Goal: Information Seeking & Learning: Learn about a topic

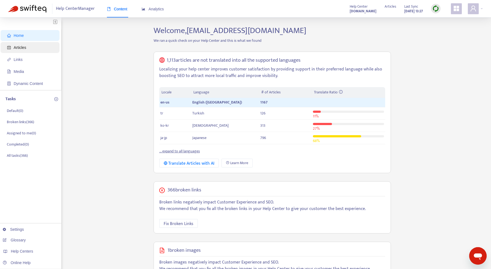
click at [21, 47] on span "Articles" at bounding box center [20, 47] width 13 height 4
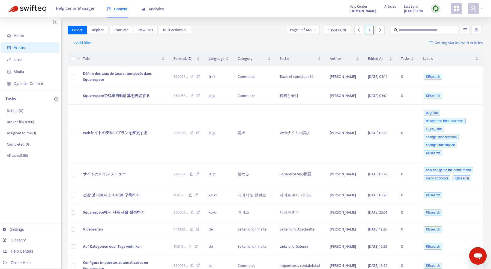
click at [353, 11] on strong "[DOMAIN_NAME]" at bounding box center [362, 11] width 27 height 6
click at [361, 9] on strong "[DOMAIN_NAME]" at bounding box center [362, 11] width 27 height 6
click at [457, 8] on icon "appstore" at bounding box center [456, 8] width 7 height 7
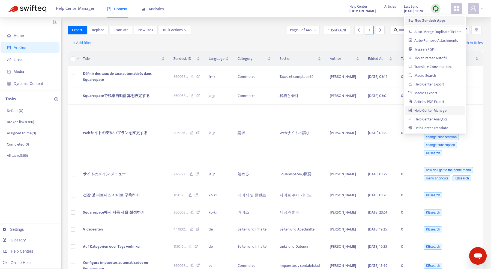
click at [446, 19] on span "Swifteq Zendesk Apps" at bounding box center [434, 21] width 53 height 6
click at [442, 121] on link "Help Center Analytics" at bounding box center [427, 119] width 39 height 6
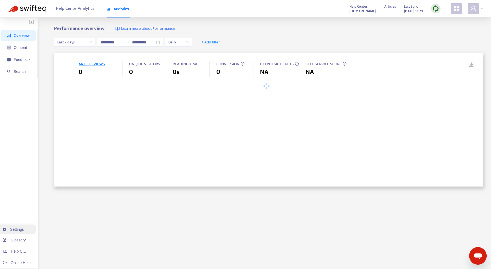
click at [20, 231] on link "Settings" at bounding box center [13, 229] width 21 height 4
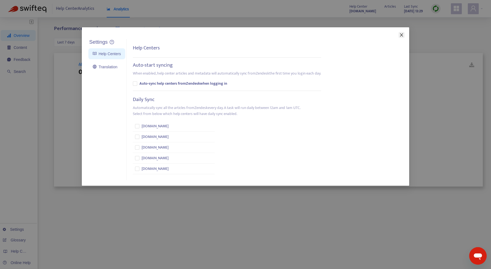
click at [399, 33] on span "Close" at bounding box center [402, 35] width 6 height 4
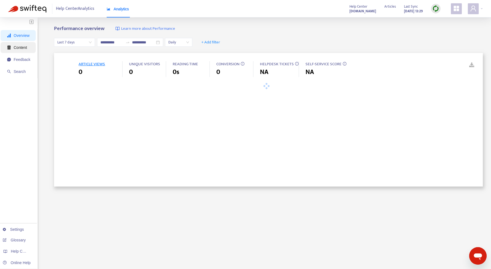
click at [16, 44] on span "Content" at bounding box center [18, 47] width 23 height 11
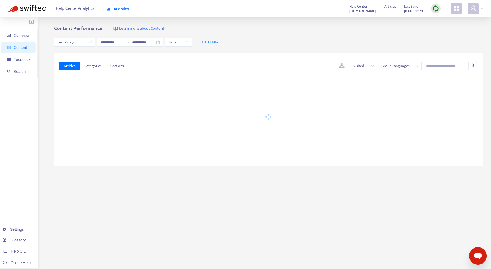
click at [80, 12] on span "Help Center Analytics" at bounding box center [75, 9] width 38 height 10
click at [31, 20] on img "button" at bounding box center [31, 21] width 4 height 5
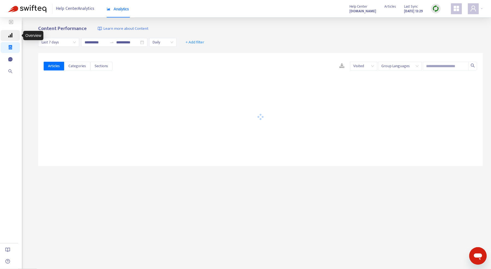
click at [12, 34] on icon "signal" at bounding box center [10, 35] width 4 height 4
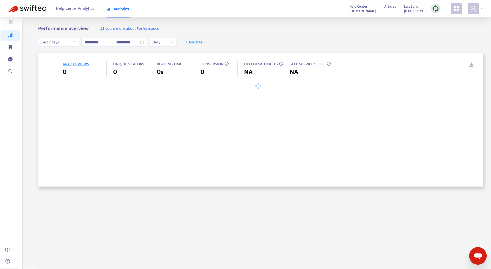
click at [11, 21] on img "button" at bounding box center [11, 22] width 4 height 5
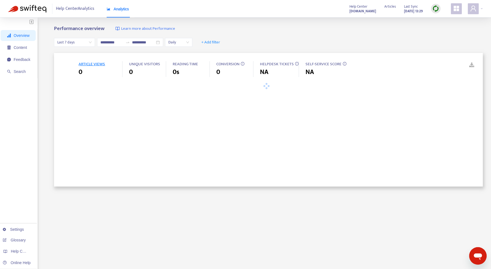
click at [354, 10] on strong "[DOMAIN_NAME]" at bounding box center [362, 11] width 27 height 6
click at [439, 8] on div at bounding box center [436, 9] width 10 height 10
click at [436, 19] on link "Quick Sync" at bounding box center [446, 20] width 23 height 6
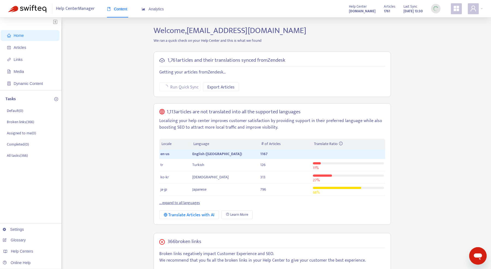
click at [151, 52] on div "1,761 articles and their translations synced from Zendesk Getting your articles…" at bounding box center [272, 137] width 246 height 181
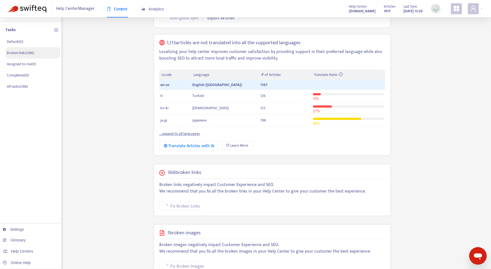
scroll to position [141, 0]
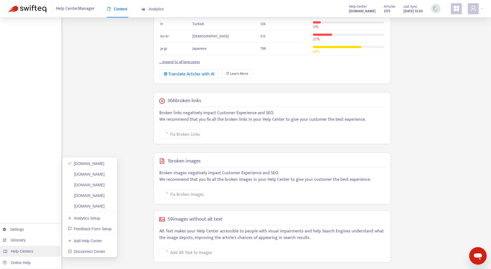
click at [28, 250] on span "Help Centers" at bounding box center [22, 251] width 22 height 4
click at [83, 172] on link "[DOMAIN_NAME]" at bounding box center [86, 174] width 37 height 4
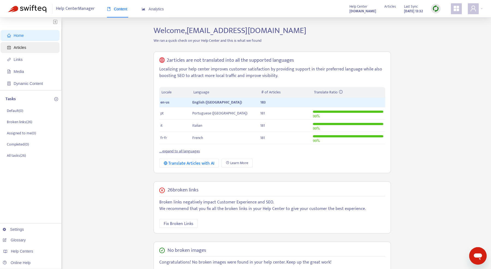
click at [22, 48] on span "Articles" at bounding box center [20, 47] width 13 height 4
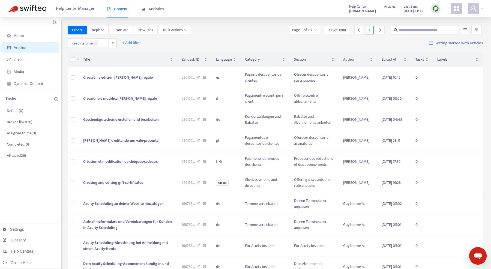
click at [456, 14] on span at bounding box center [456, 8] width 11 height 11
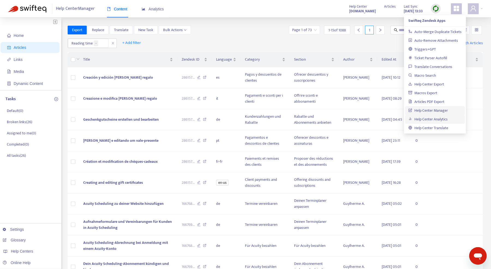
click at [444, 119] on link "Help Center Analytics" at bounding box center [427, 119] width 39 height 6
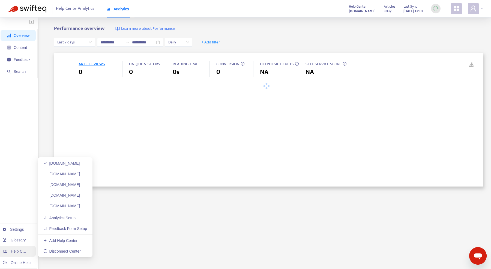
click at [17, 253] on span "Help Centers" at bounding box center [22, 251] width 22 height 4
click at [60, 175] on link "help.acuityscheduling.com" at bounding box center [61, 174] width 37 height 4
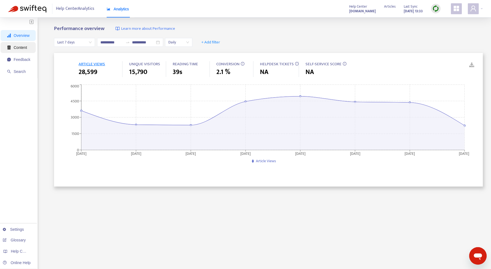
click at [28, 46] on span "Content" at bounding box center [18, 47] width 23 height 11
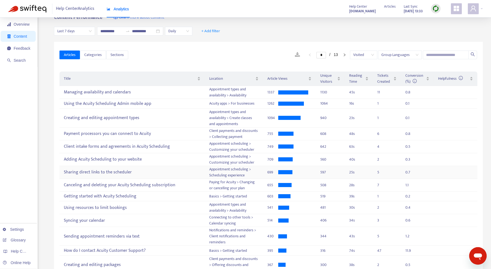
scroll to position [12, 0]
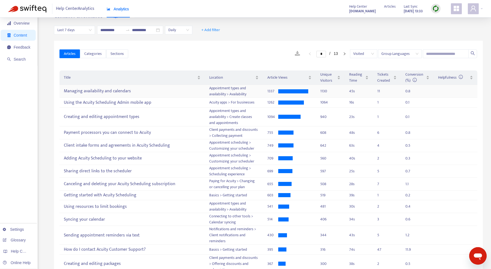
click at [378, 91] on div "11" at bounding box center [382, 91] width 11 height 6
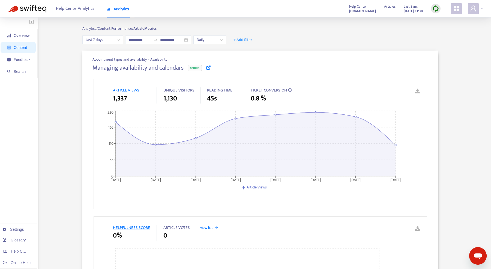
click at [258, 99] on span "0.8 %" at bounding box center [258, 99] width 15 height 10
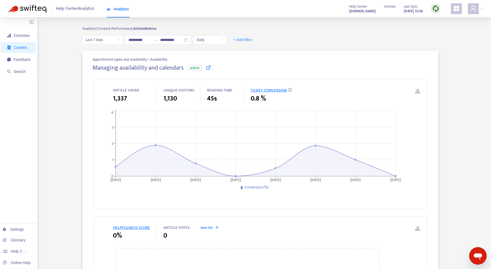
click at [258, 99] on span "0.8 %" at bounding box center [258, 99] width 15 height 10
click at [244, 143] on icon "2025-08-08 2025-08-09 2025-08-10 2025-08-11 2025-08-12 2025-08-13 2025-08-14 20…" at bounding box center [257, 150] width 326 height 82
click at [316, 146] on circle at bounding box center [316, 146] width 2 height 2
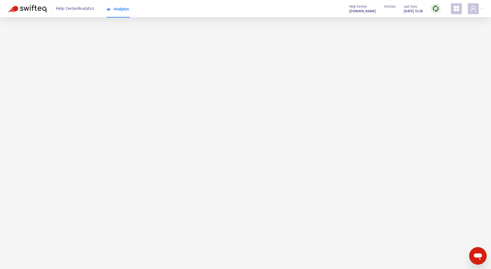
scroll to position [12, 0]
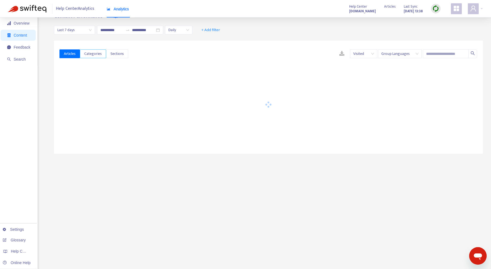
click at [92, 56] on span "Categories" at bounding box center [92, 54] width 17 height 6
click at [111, 57] on button "Sections" at bounding box center [117, 53] width 22 height 9
click at [60, 57] on div "Articles Categories Sections" at bounding box center [93, 53] width 69 height 9
click at [63, 57] on button "Articles" at bounding box center [69, 53] width 20 height 9
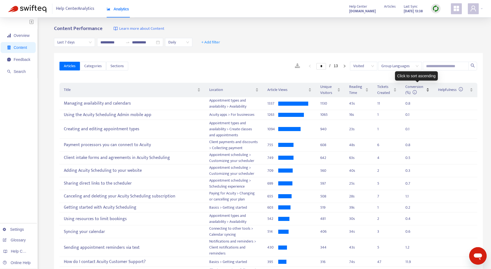
click at [427, 89] on div "Conversion (%)" at bounding box center [417, 90] width 24 height 12
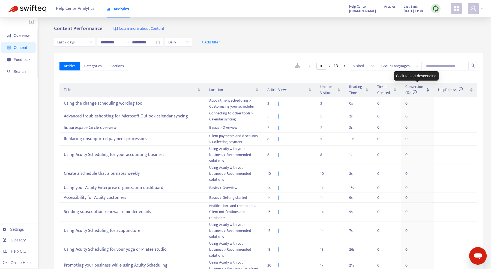
click at [427, 89] on div "Conversion (%)" at bounding box center [417, 90] width 24 height 12
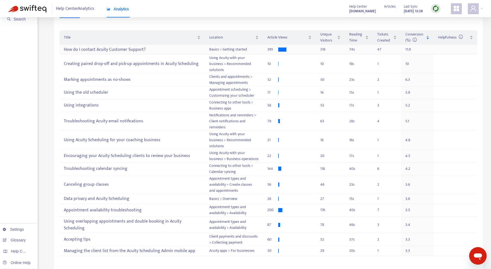
scroll to position [53, 0]
click at [96, 208] on div "Appointment availability troubleshooting" at bounding box center [132, 209] width 137 height 9
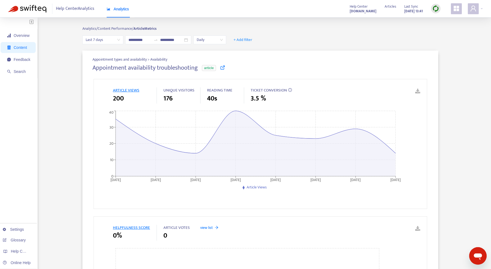
click at [258, 99] on span "3.5 %" at bounding box center [258, 99] width 15 height 10
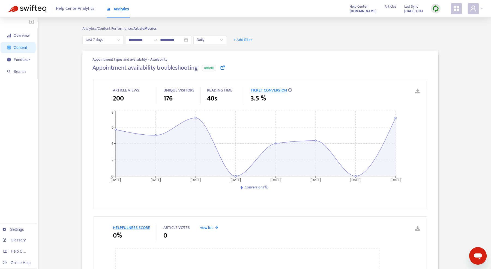
click at [258, 98] on span "3.5 %" at bounding box center [258, 99] width 15 height 10
click at [265, 89] on span "TICKET CONVERSION" at bounding box center [269, 90] width 36 height 7
click at [254, 91] on span "TICKET CONVERSION" at bounding box center [269, 90] width 36 height 7
click at [217, 90] on span "READING TIME" at bounding box center [219, 90] width 25 height 7
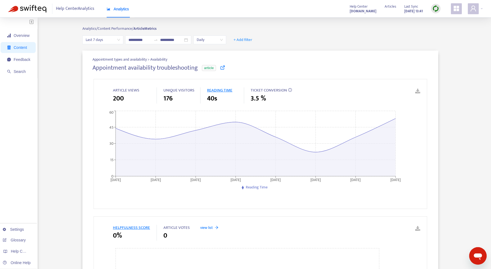
click at [266, 89] on span "TICKET CONVERSION" at bounding box center [269, 90] width 36 height 7
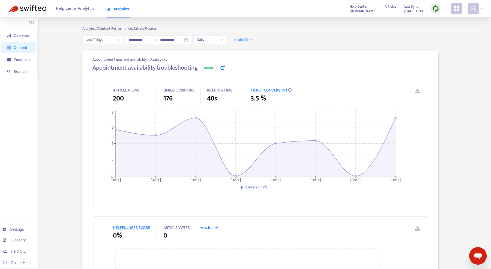
click at [417, 92] on link at bounding box center [414, 91] width 8 height 8
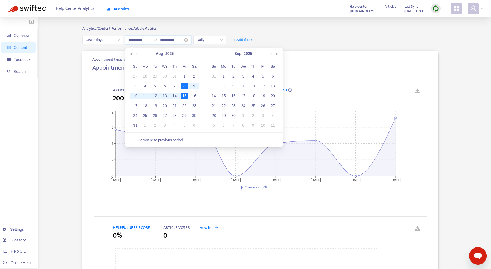
click at [144, 39] on input "**********" at bounding box center [139, 40] width 23 height 6
click at [131, 53] on span "button" at bounding box center [131, 53] width 3 height 3
type input "**********"
click at [193, 115] on div "31" at bounding box center [194, 115] width 7 height 7
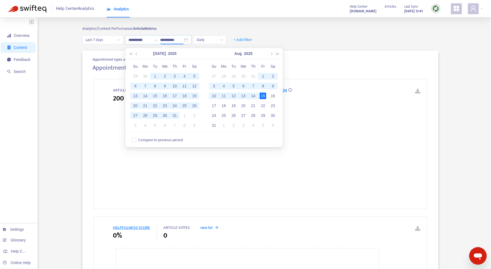
type input "**********"
click at [215, 42] on span "Daily" at bounding box center [210, 40] width 26 height 8
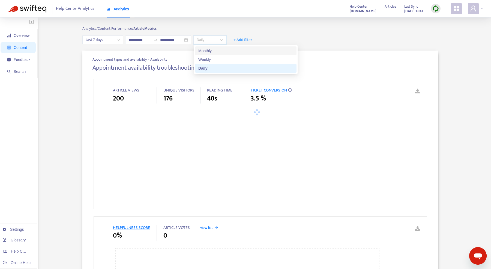
click at [212, 55] on div "Monthly" at bounding box center [245, 50] width 101 height 9
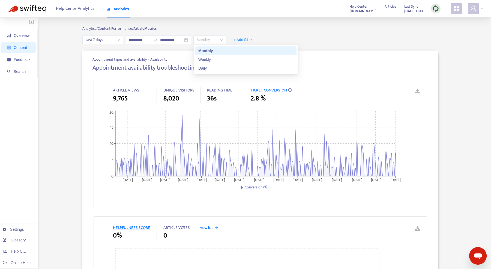
click at [205, 37] on span "Monthly" at bounding box center [210, 40] width 26 height 8
click at [208, 52] on div "Monthly" at bounding box center [245, 51] width 95 height 6
click at [201, 42] on span "Monthly" at bounding box center [210, 40] width 26 height 8
drag, startPoint x: 202, startPoint y: 59, endPoint x: 270, endPoint y: 41, distance: 70.4
click at [202, 59] on div "Weekly" at bounding box center [245, 59] width 95 height 6
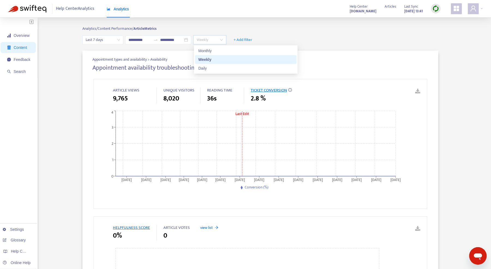
click at [205, 41] on span "Weekly" at bounding box center [210, 40] width 26 height 8
click at [210, 53] on div "Monthly" at bounding box center [245, 51] width 95 height 6
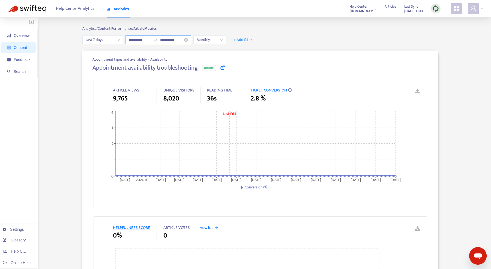
click at [152, 41] on div at bounding box center [155, 40] width 9 height 4
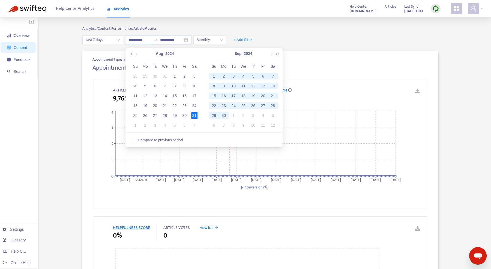
click at [269, 53] on button "button" at bounding box center [271, 53] width 6 height 11
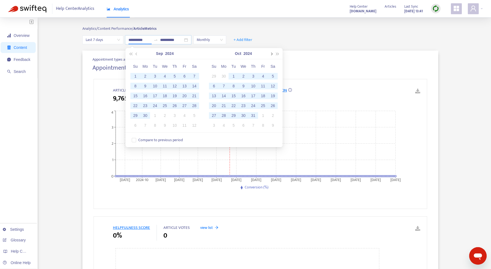
click at [269, 53] on button "button" at bounding box center [271, 53] width 6 height 11
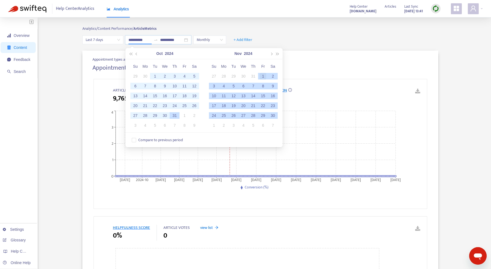
type input "**********"
click at [262, 76] on div "1" at bounding box center [263, 76] width 7 height 7
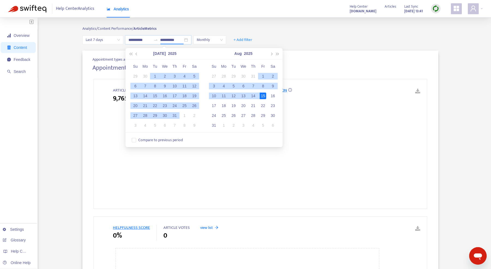
type input "**********"
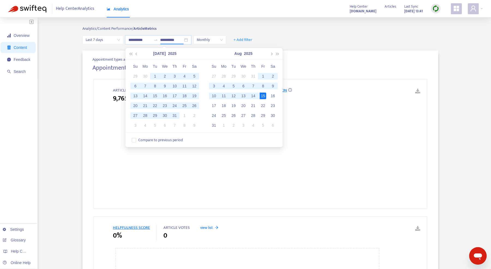
click at [273, 30] on div "Analytics/ Content Performance/ Article Metrics" at bounding box center [260, 31] width 356 height 10
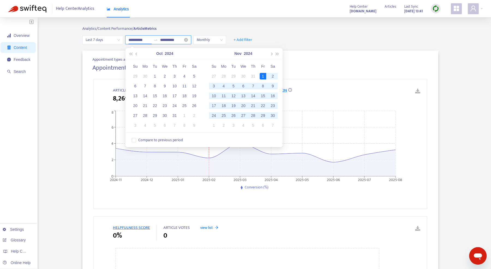
click at [141, 37] on input "**********" at bounding box center [139, 40] width 23 height 6
click at [132, 53] on span "button" at bounding box center [131, 53] width 3 height 3
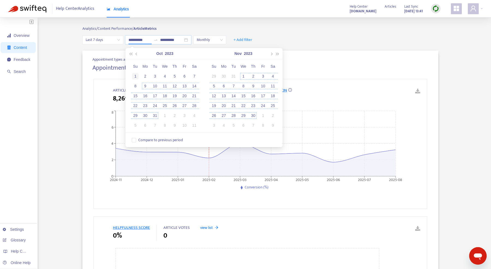
type input "**********"
click at [136, 75] on div "1" at bounding box center [135, 76] width 7 height 7
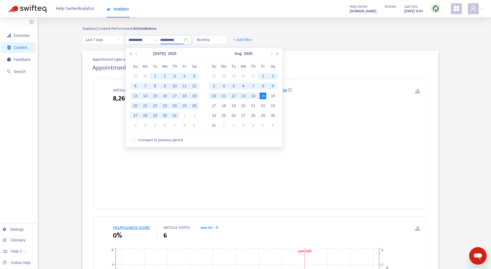
type input "**********"
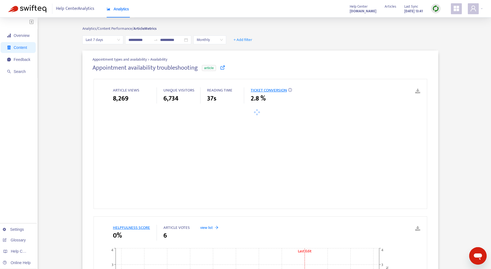
click at [301, 38] on div "**********" at bounding box center [260, 39] width 356 height 9
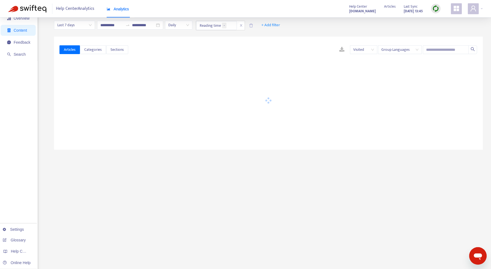
scroll to position [53, 0]
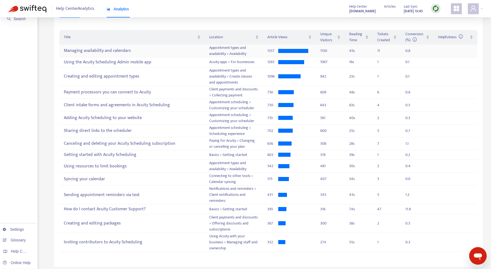
click at [378, 51] on div "11" at bounding box center [382, 51] width 11 height 6
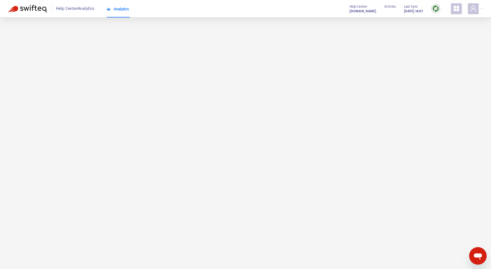
scroll to position [52, 0]
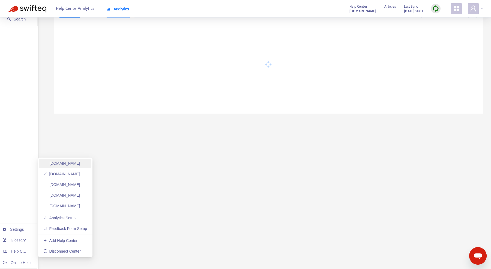
click at [67, 165] on link "[DOMAIN_NAME]" at bounding box center [61, 163] width 37 height 4
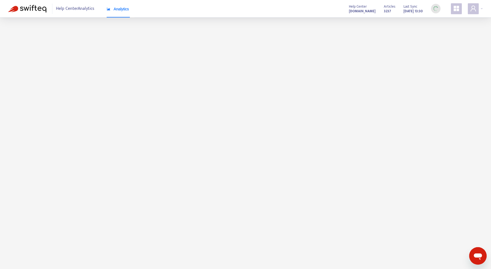
scroll to position [52, 0]
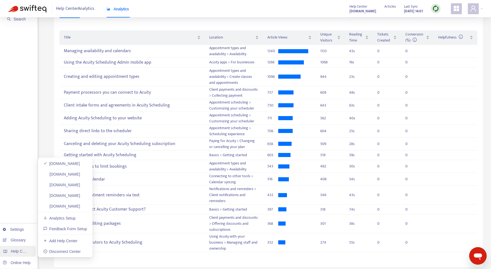
click at [15, 249] on span "Help Centers" at bounding box center [22, 251] width 22 height 4
click at [80, 161] on link "[DOMAIN_NAME]" at bounding box center [61, 163] width 37 height 4
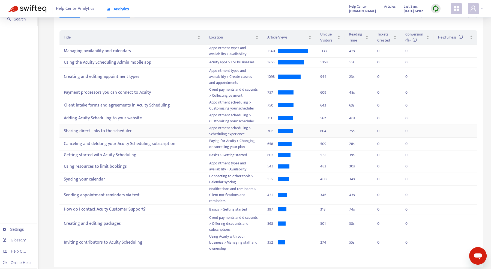
scroll to position [0, 0]
